Goal: Task Accomplishment & Management: Manage account settings

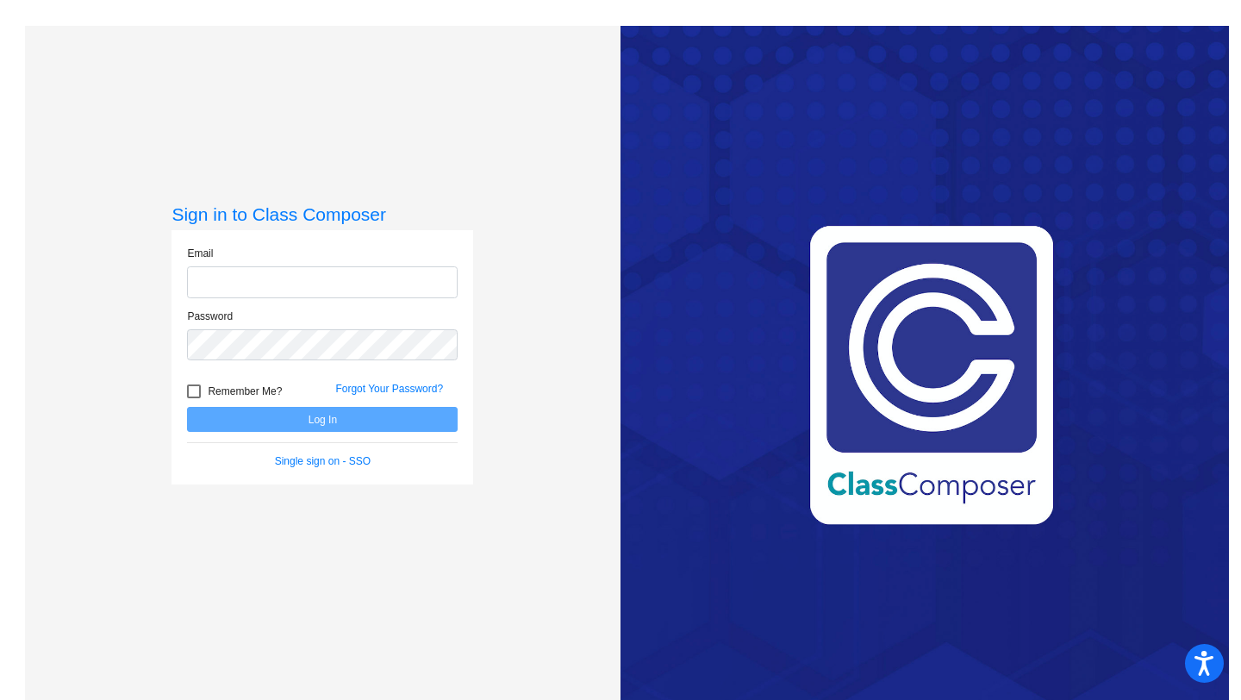
type input "[EMAIL_ADDRESS][DOMAIN_NAME]"
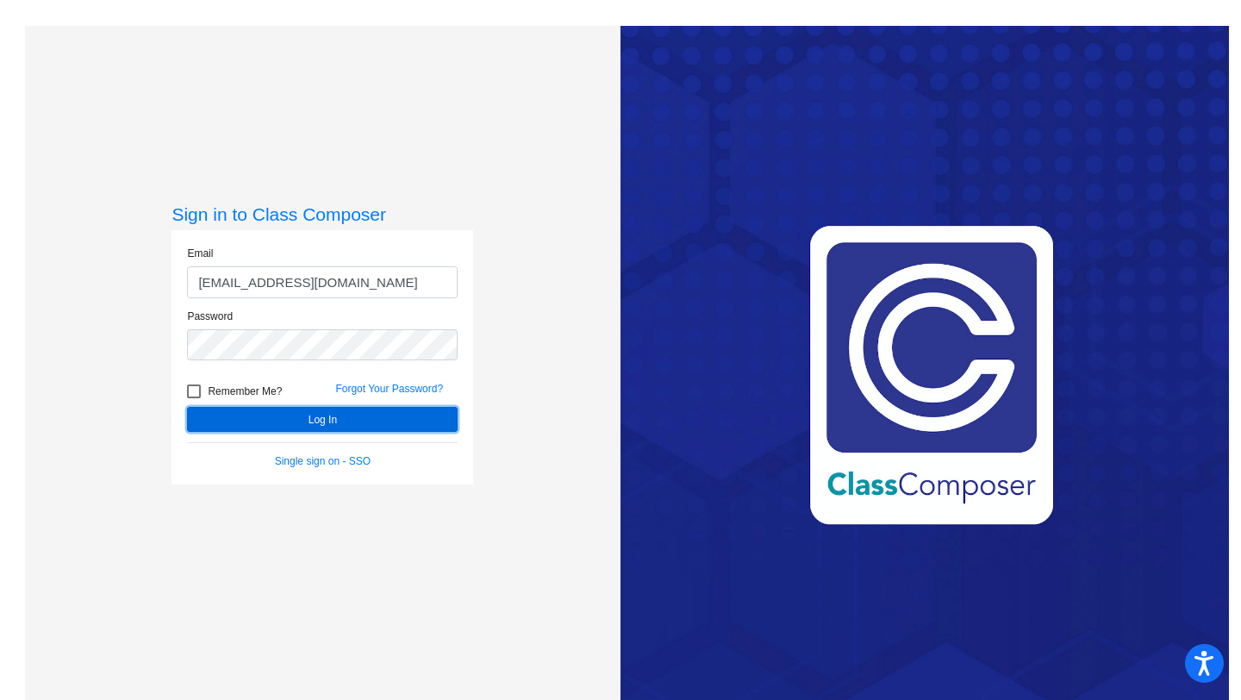
click at [271, 418] on button "Log In" at bounding box center [322, 419] width 271 height 25
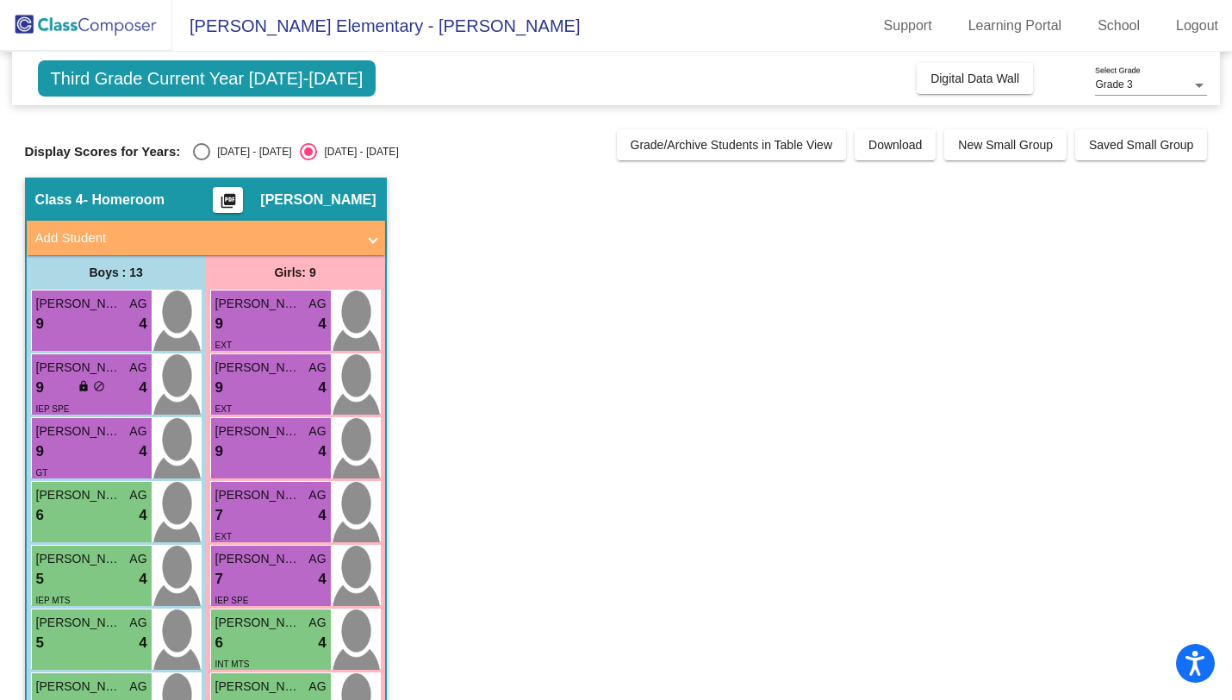
click at [319, 99] on div "Third Grade Current Year [DATE]-[DATE] Add, Move, or Retain Students Off On Inc…" at bounding box center [616, 78] width 1209 height 53
click at [314, 82] on span "Third Grade Current Year [DATE]-[DATE]" at bounding box center [207, 78] width 339 height 36
click at [119, 28] on img at bounding box center [86, 25] width 172 height 51
click at [240, 83] on span "Third Grade Current Year [DATE]-[DATE]" at bounding box center [207, 78] width 339 height 36
click at [233, 156] on div "[DATE] - [DATE]" at bounding box center [250, 152] width 81 height 16
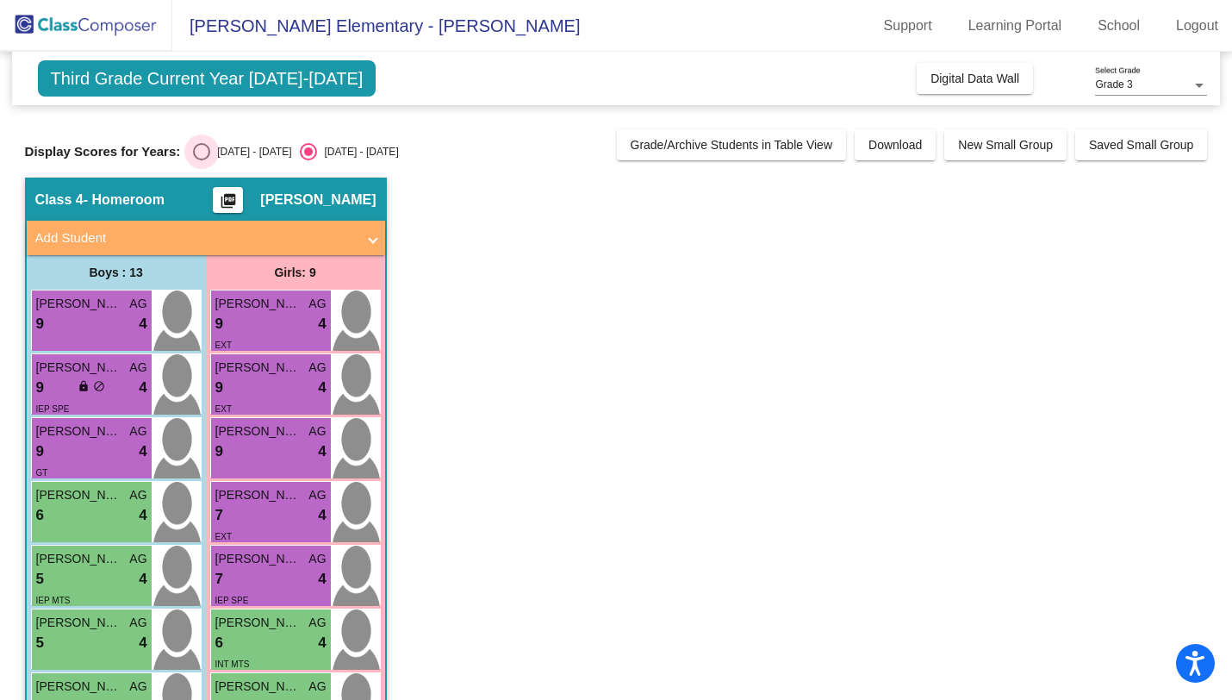
click at [202, 160] on input "[DATE] - [DATE]" at bounding box center [201, 160] width 1 height 1
radio input "true"
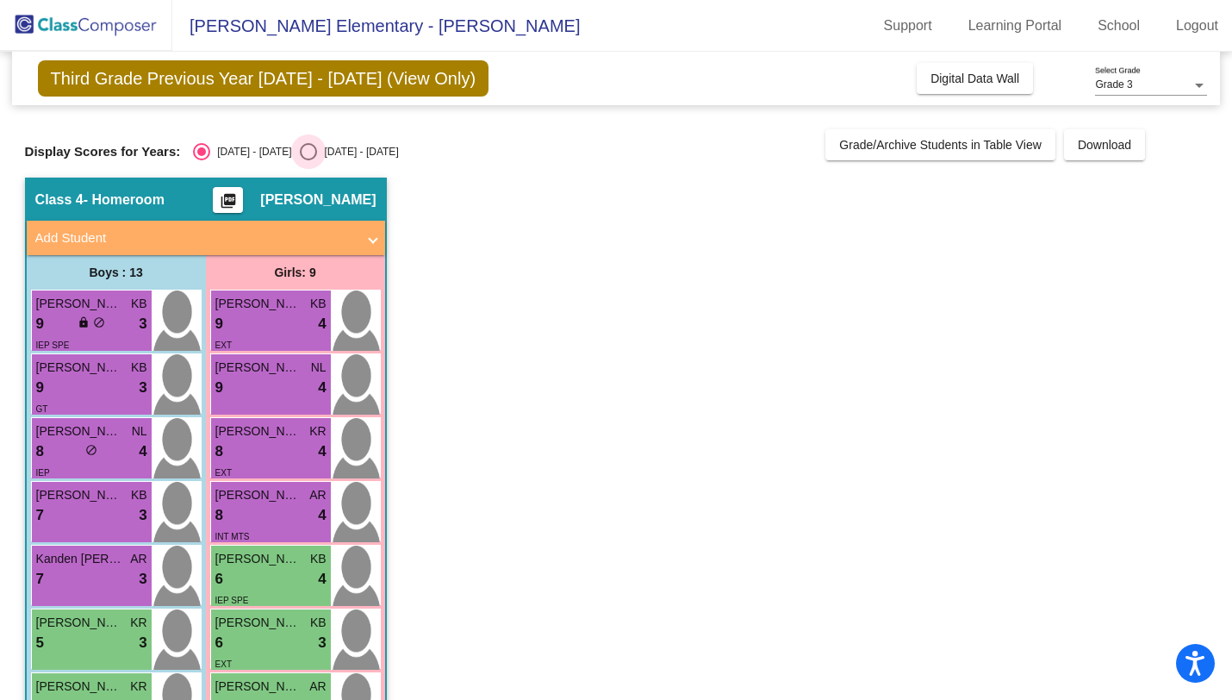
click at [318, 154] on div "[DATE] - [DATE]" at bounding box center [357, 152] width 81 height 16
click at [308, 160] on input "[DATE] - [DATE]" at bounding box center [308, 160] width 1 height 1
radio input "true"
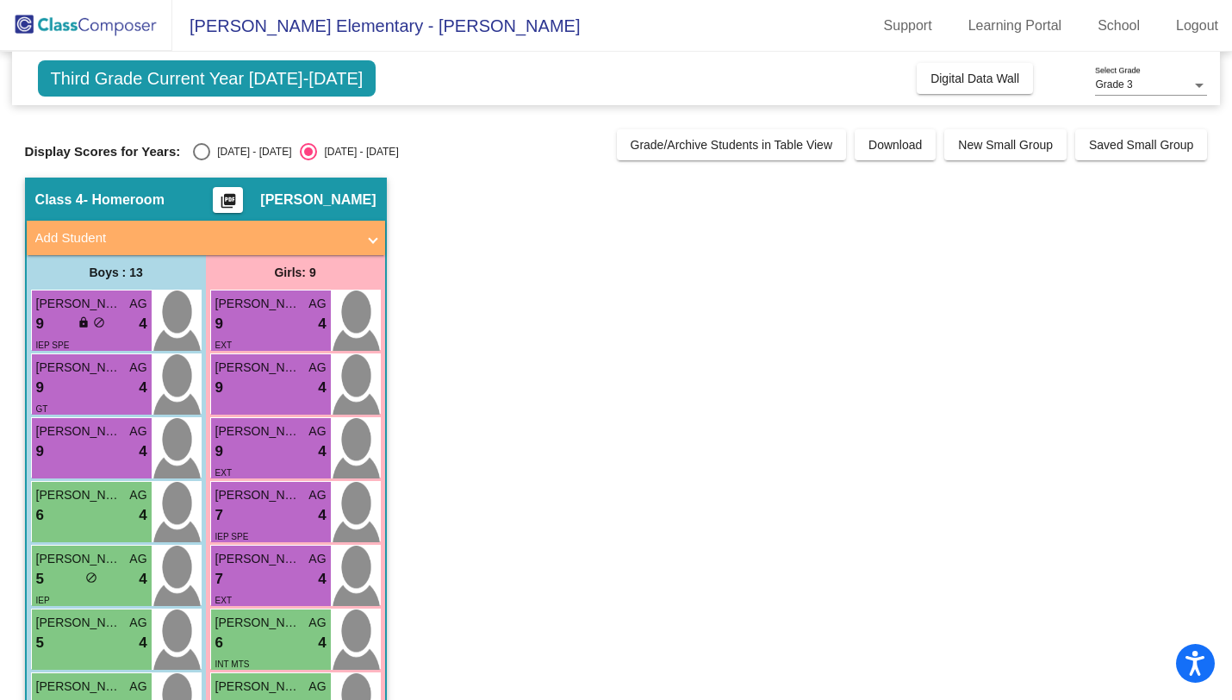
click at [227, 144] on div "[DATE] - [DATE]" at bounding box center [250, 152] width 81 height 16
click at [202, 160] on input "[DATE] - [DATE]" at bounding box center [201, 160] width 1 height 1
radio input "true"
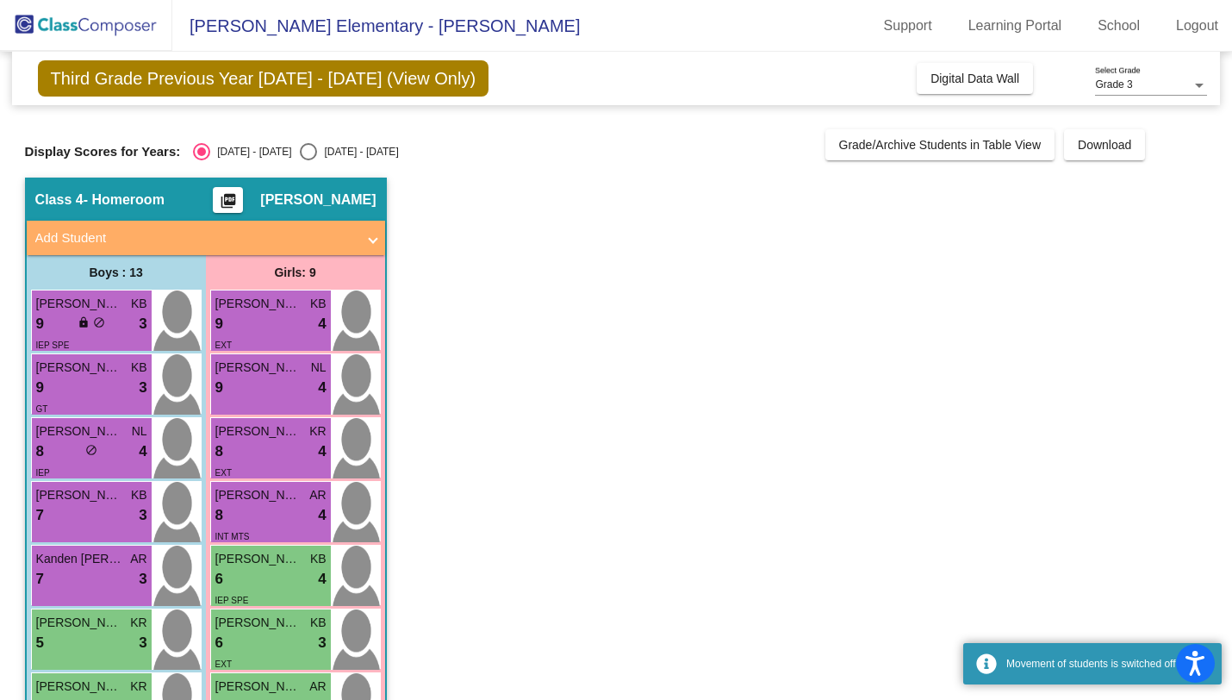
click at [317, 155] on div "[DATE] - [DATE]" at bounding box center [357, 152] width 81 height 16
click at [308, 160] on input "[DATE] - [DATE]" at bounding box center [308, 160] width 1 height 1
radio input "true"
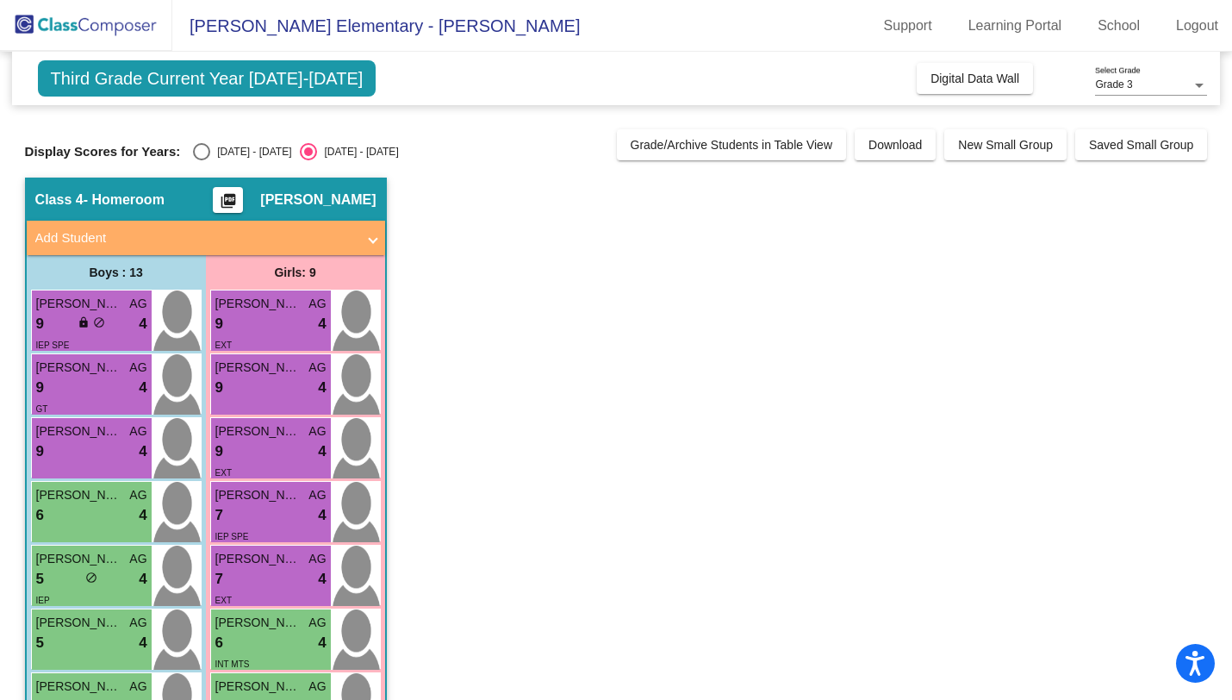
click at [223, 155] on div "[DATE] - [DATE]" at bounding box center [250, 152] width 81 height 16
click at [202, 160] on input "[DATE] - [DATE]" at bounding box center [201, 160] width 1 height 1
radio input "true"
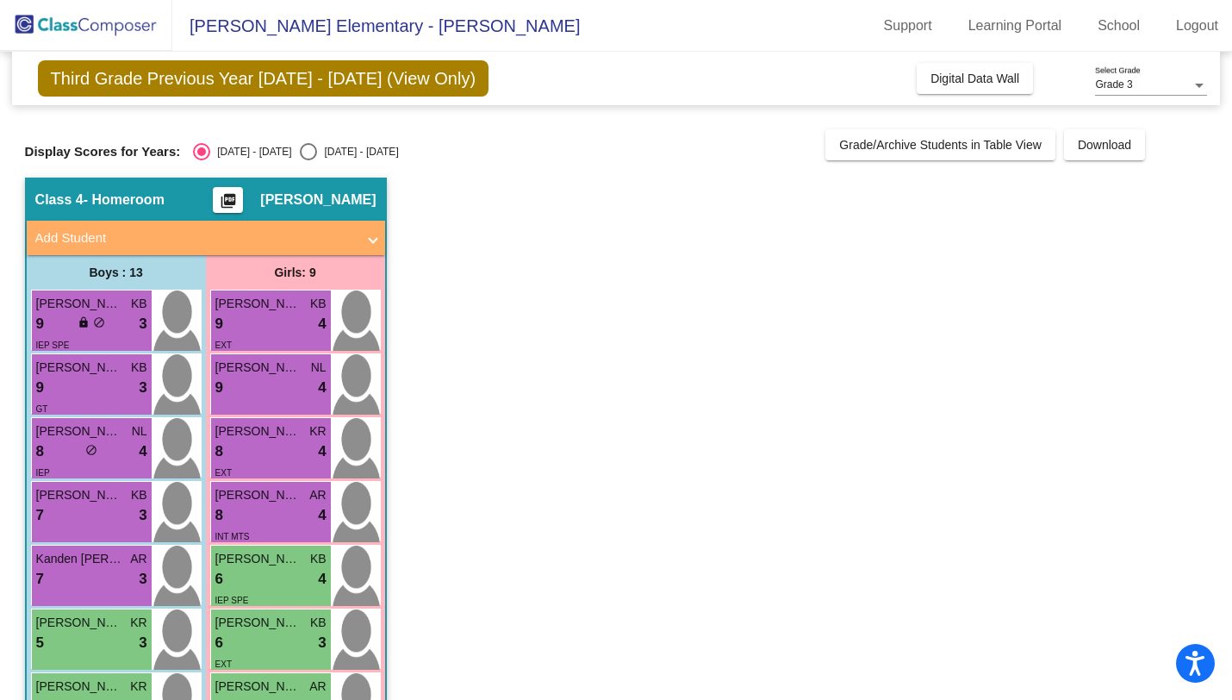
click at [300, 147] on div "Select an option" at bounding box center [308, 151] width 17 height 17
click at [308, 160] on input "[DATE] - [DATE]" at bounding box center [308, 160] width 1 height 1
radio input "true"
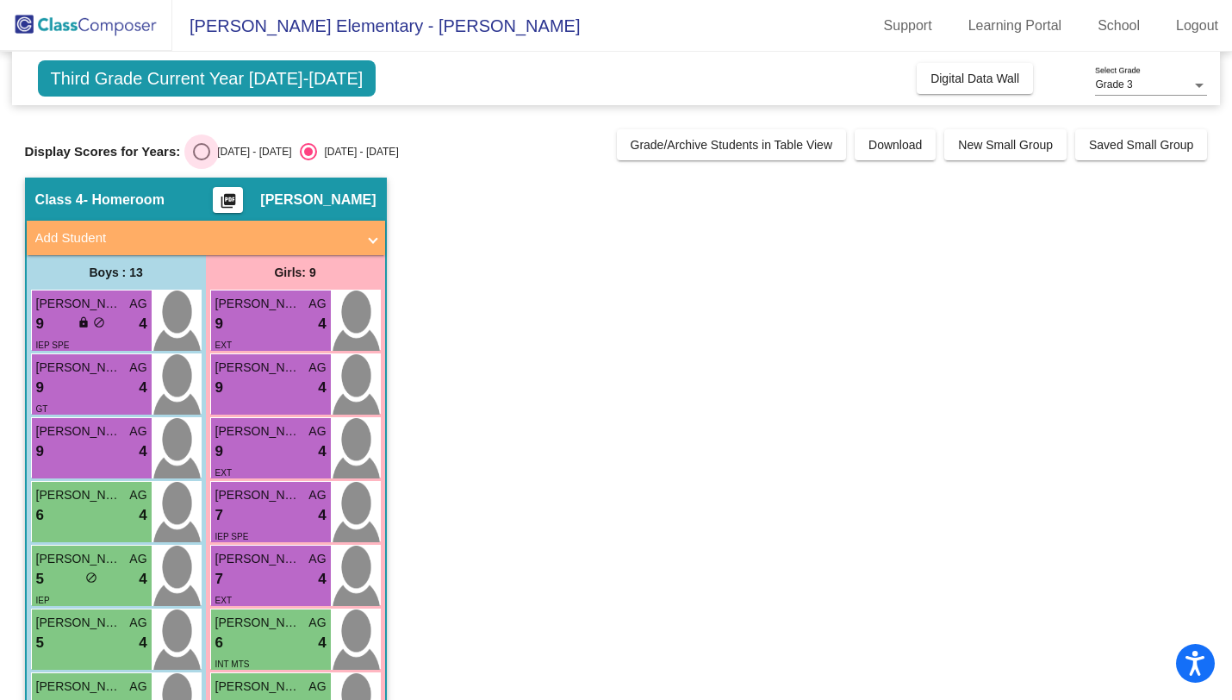
click at [227, 151] on div "[DATE] - [DATE]" at bounding box center [250, 152] width 81 height 16
click at [202, 160] on input "[DATE] - [DATE]" at bounding box center [201, 160] width 1 height 1
radio input "true"
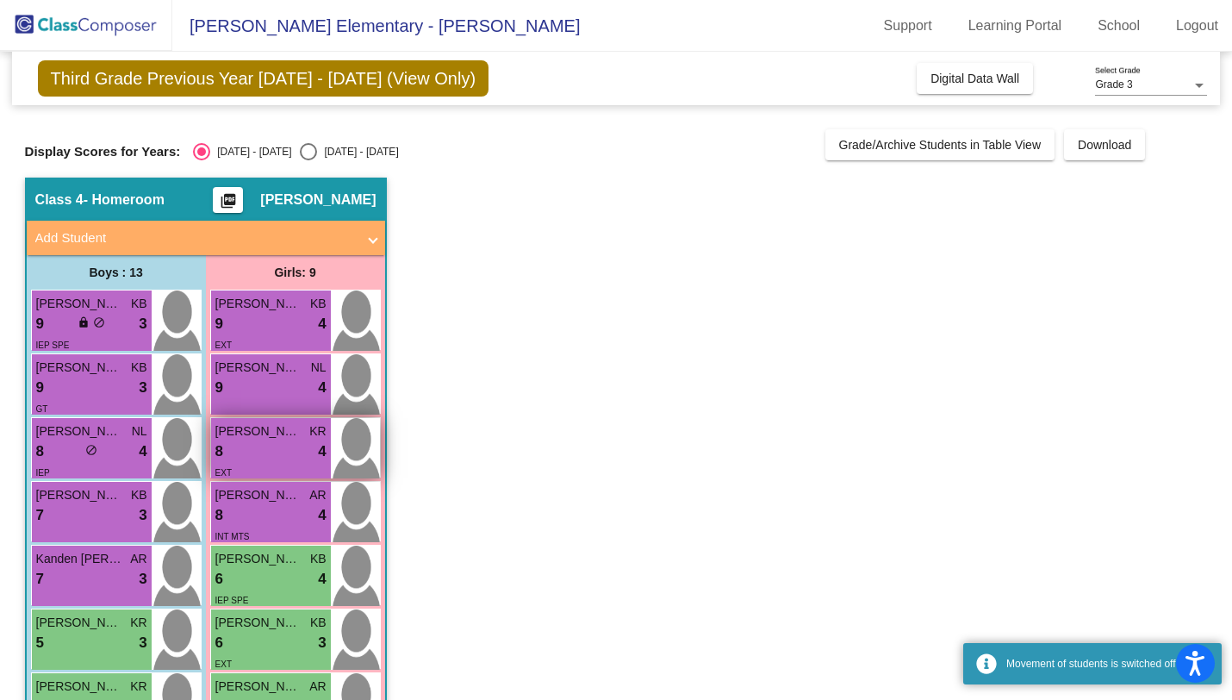
scroll to position [446, 0]
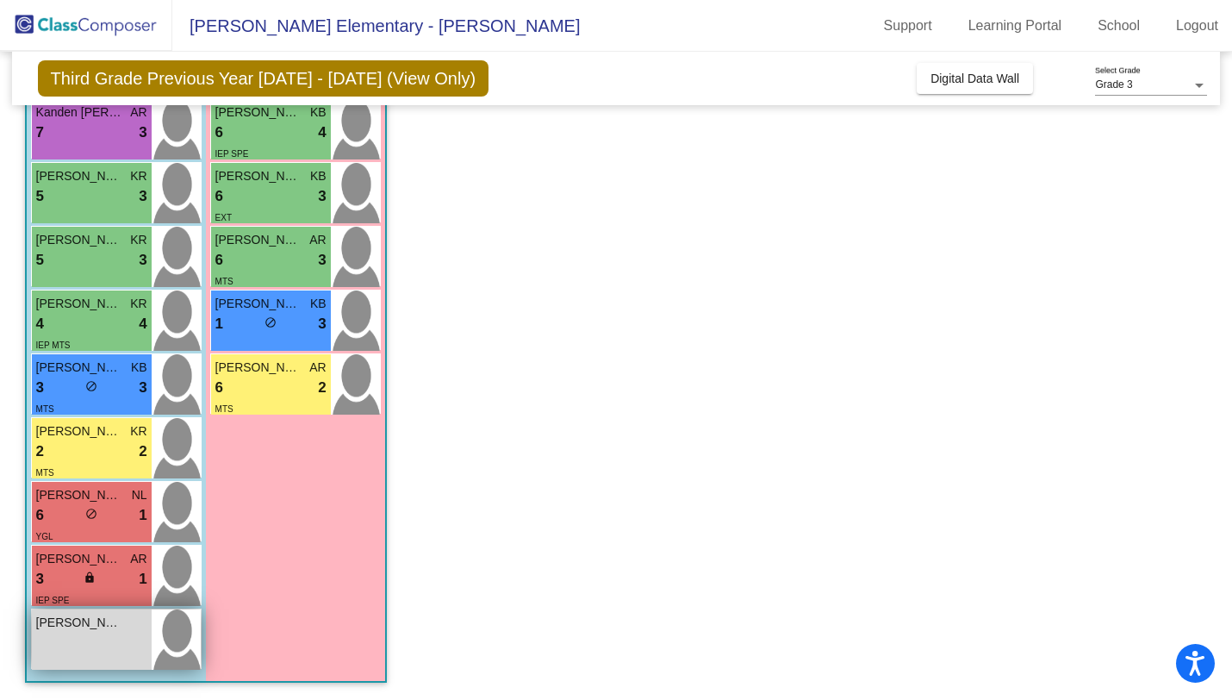
click at [121, 635] on div "[PERSON_NAME] lock do_not_disturb_alt" at bounding box center [92, 639] width 120 height 60
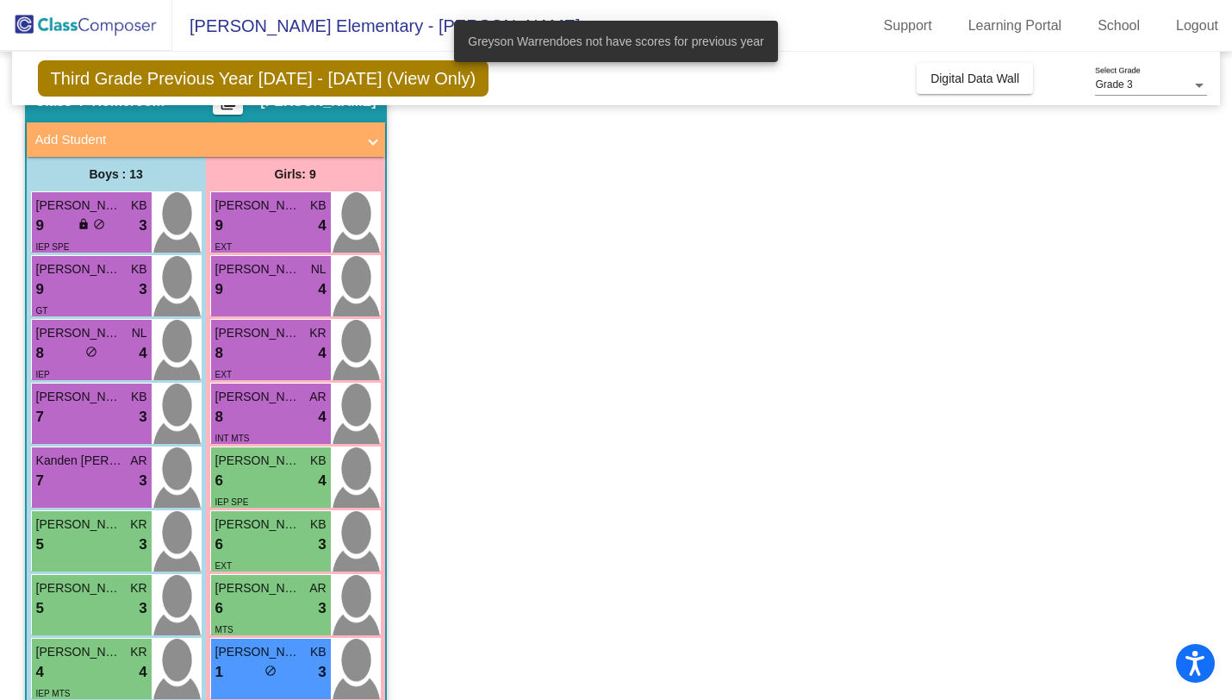
scroll to position [0, 0]
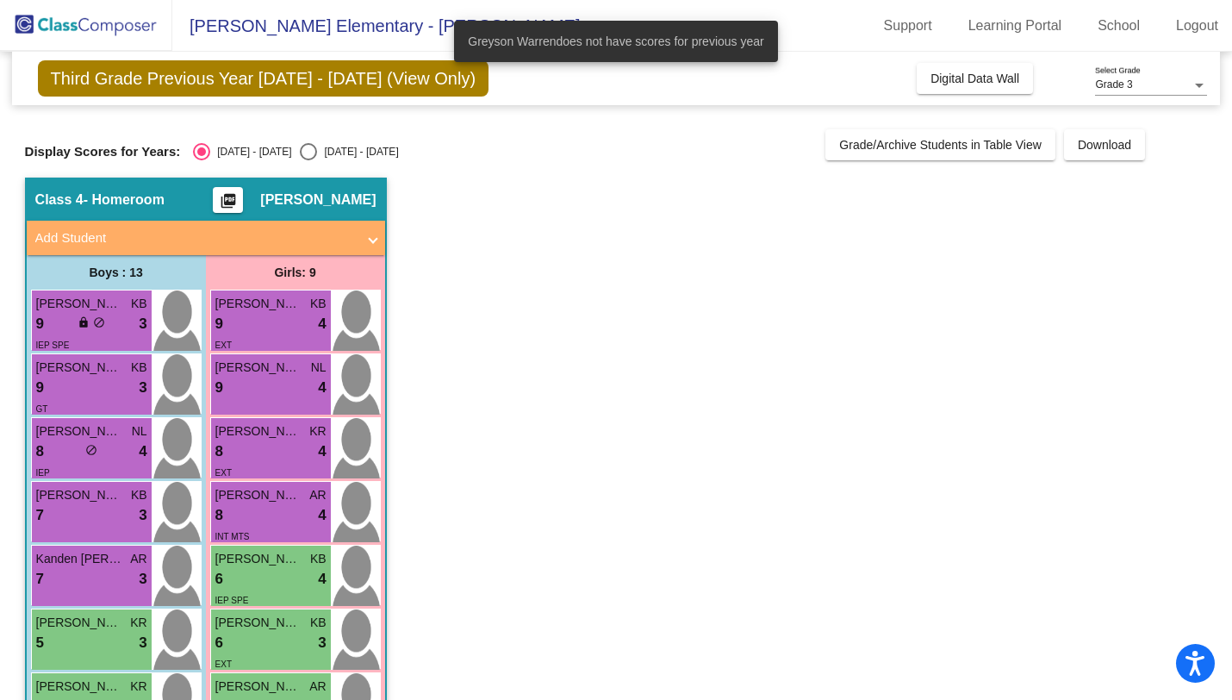
click at [300, 156] on div "Select an option" at bounding box center [308, 151] width 17 height 17
click at [308, 160] on input "[DATE] - [DATE]" at bounding box center [308, 160] width 1 height 1
radio input "true"
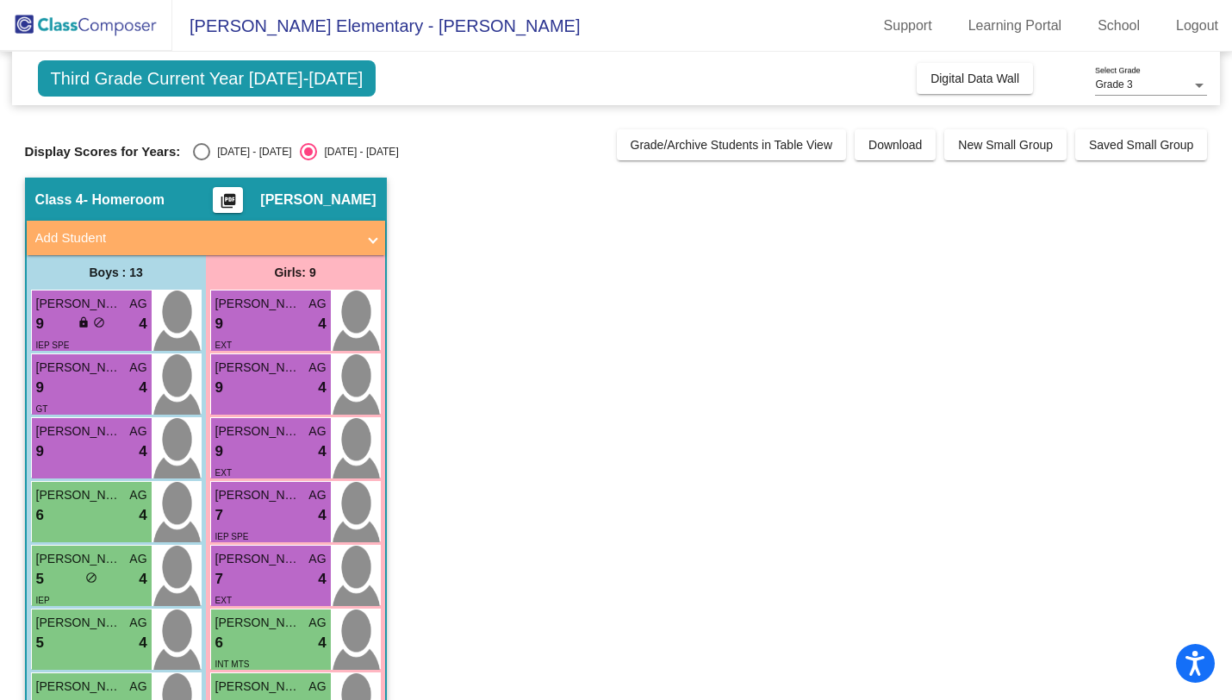
click at [136, 22] on img at bounding box center [86, 25] width 172 height 51
